Goal: Navigation & Orientation: Go to known website

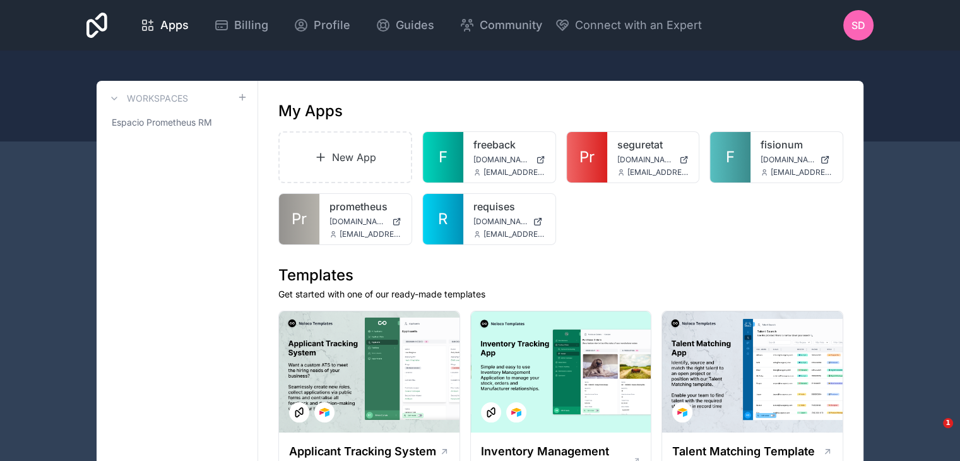
click at [0, 0] on icon at bounding box center [0, 0] width 0 height 0
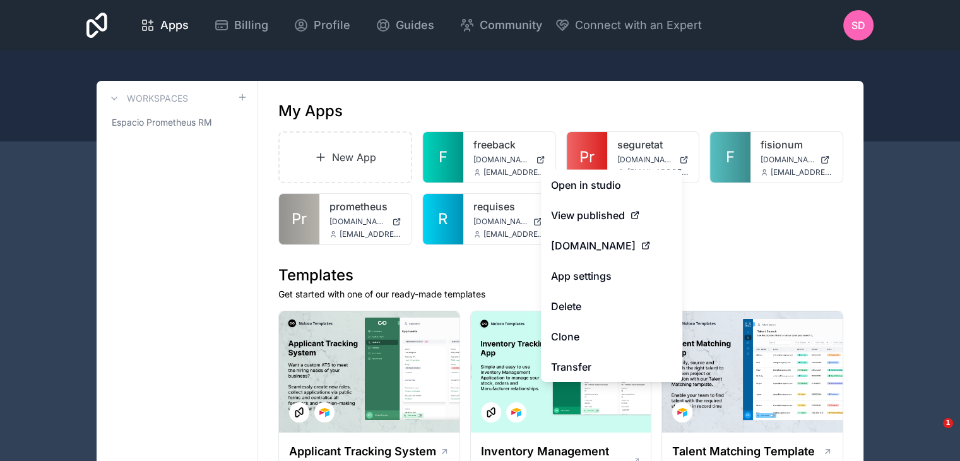
click at [610, 194] on link "Open in studio" at bounding box center [611, 185] width 141 height 30
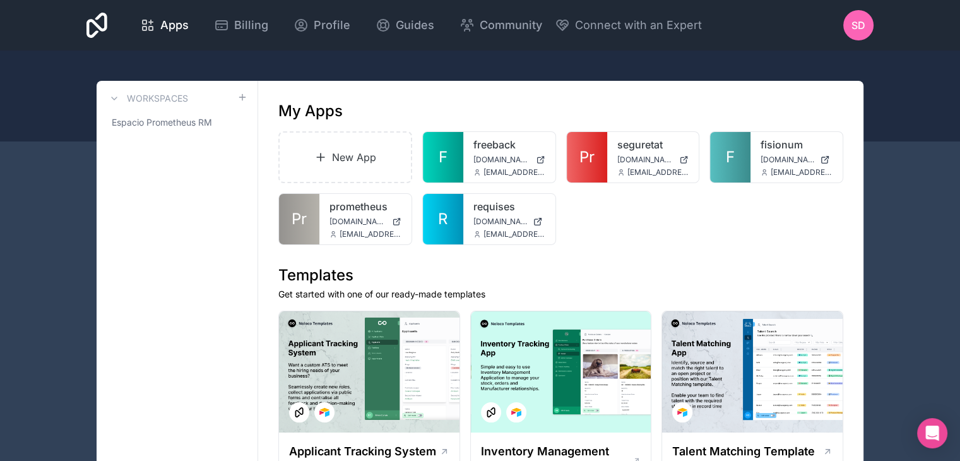
click at [0, 0] on icon at bounding box center [0, 0] width 0 height 0
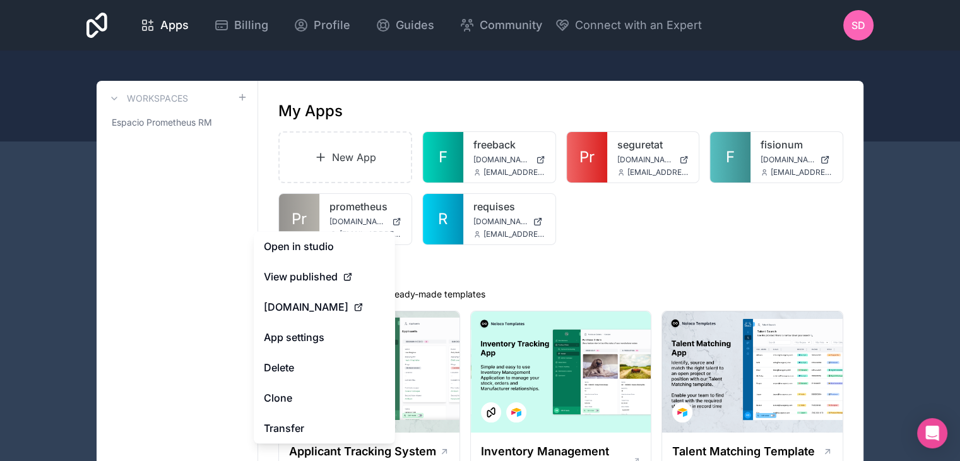
click at [355, 249] on link "Open in studio" at bounding box center [324, 246] width 141 height 30
